Goal: Task Accomplishment & Management: Use online tool/utility

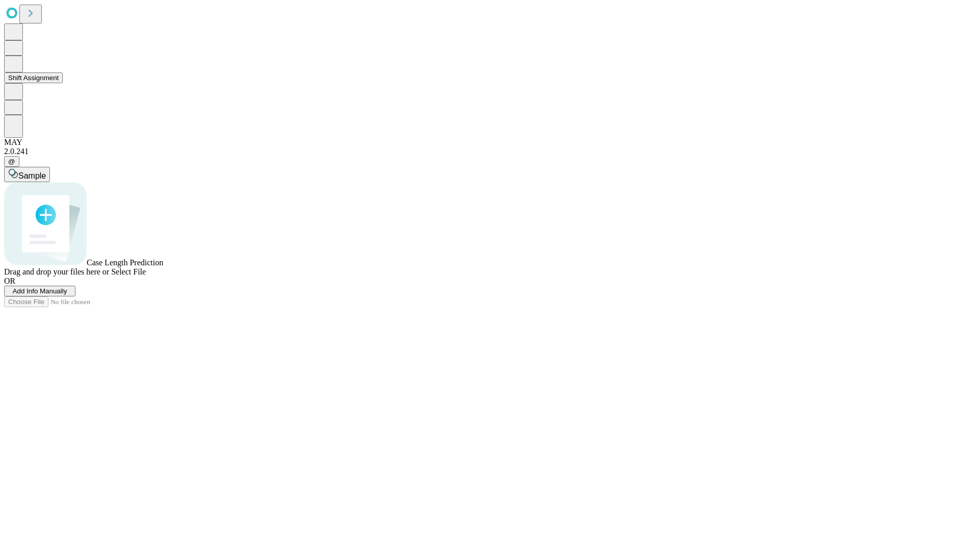
click at [63, 83] on button "Shift Assignment" at bounding box center [33, 77] width 59 height 11
